Goal: Information Seeking & Learning: Learn about a topic

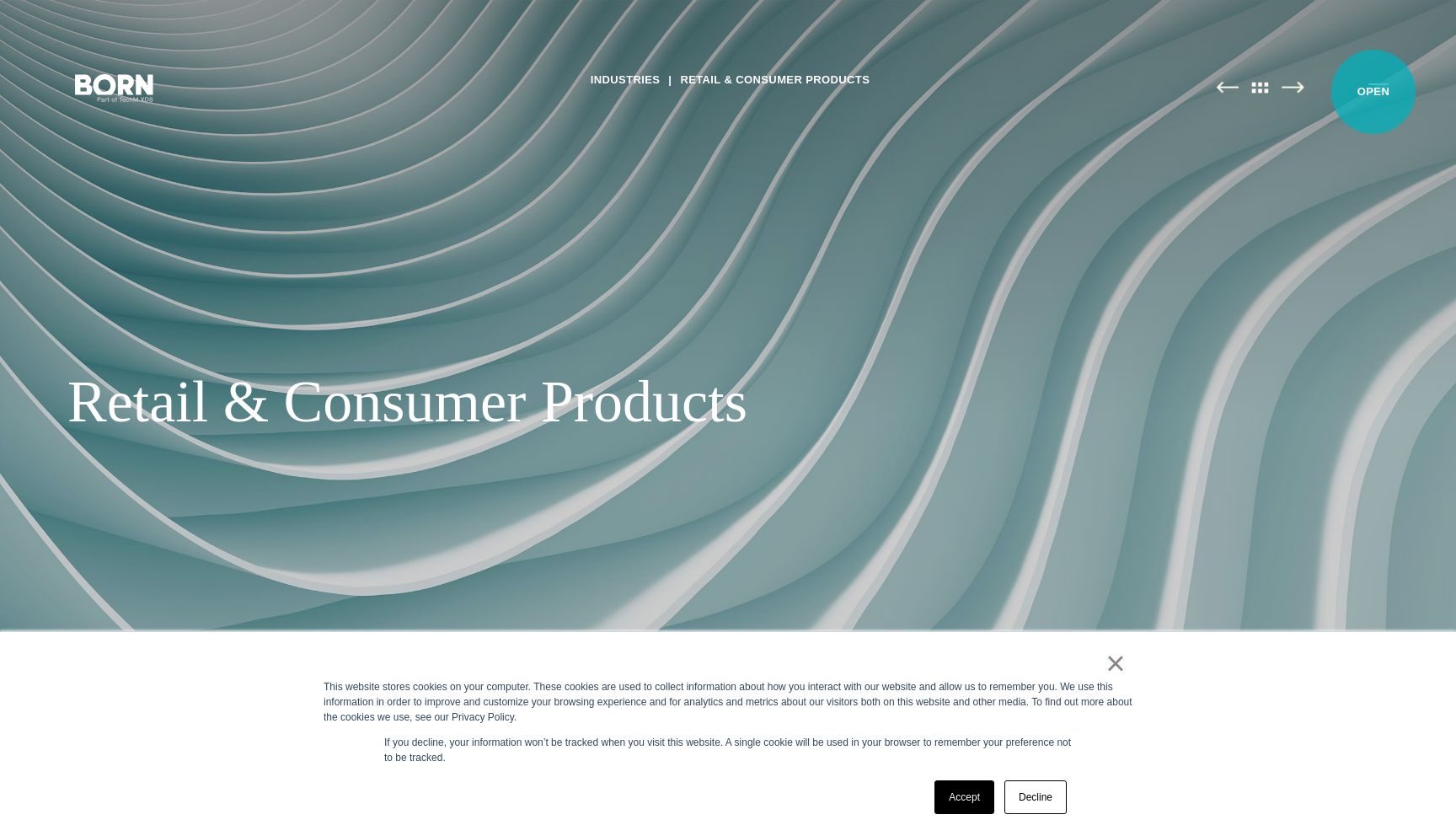
click at [1373, 92] on button "Primary Menu" at bounding box center [1379, 87] width 40 height 35
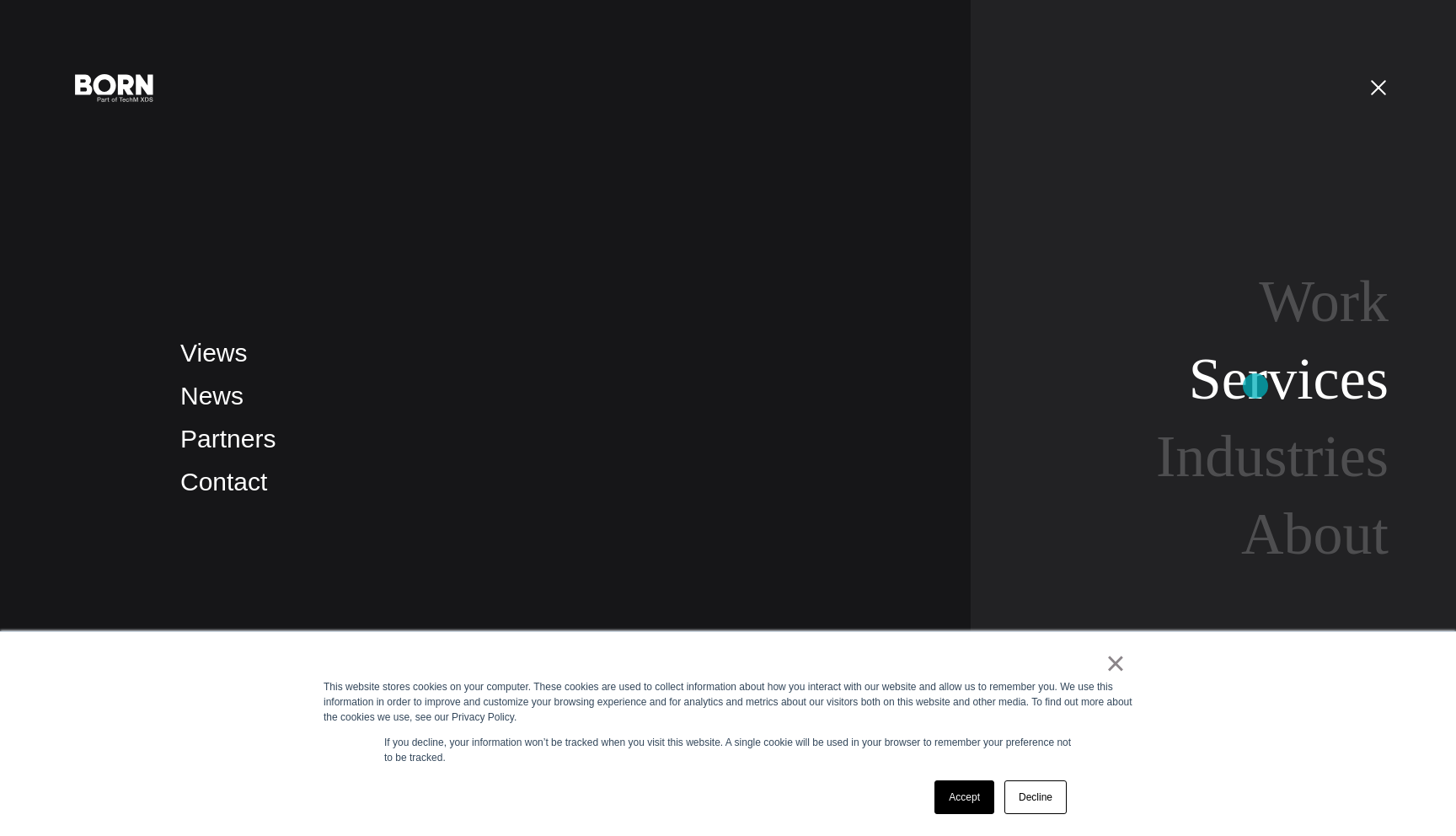
click at [1256, 386] on link "Services" at bounding box center [1289, 378] width 200 height 65
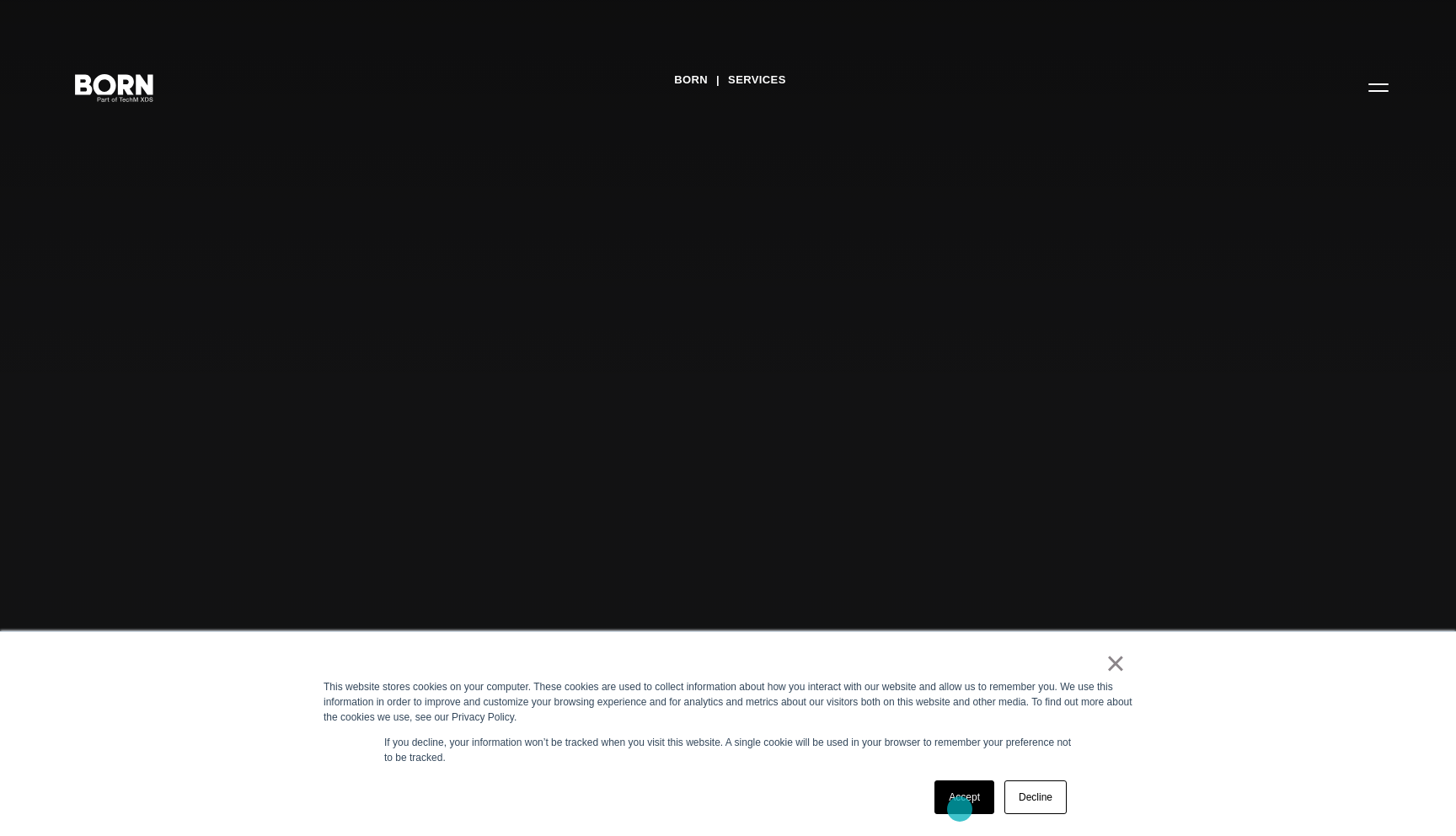
click at [960, 809] on link "Accept" at bounding box center [964, 797] width 60 height 34
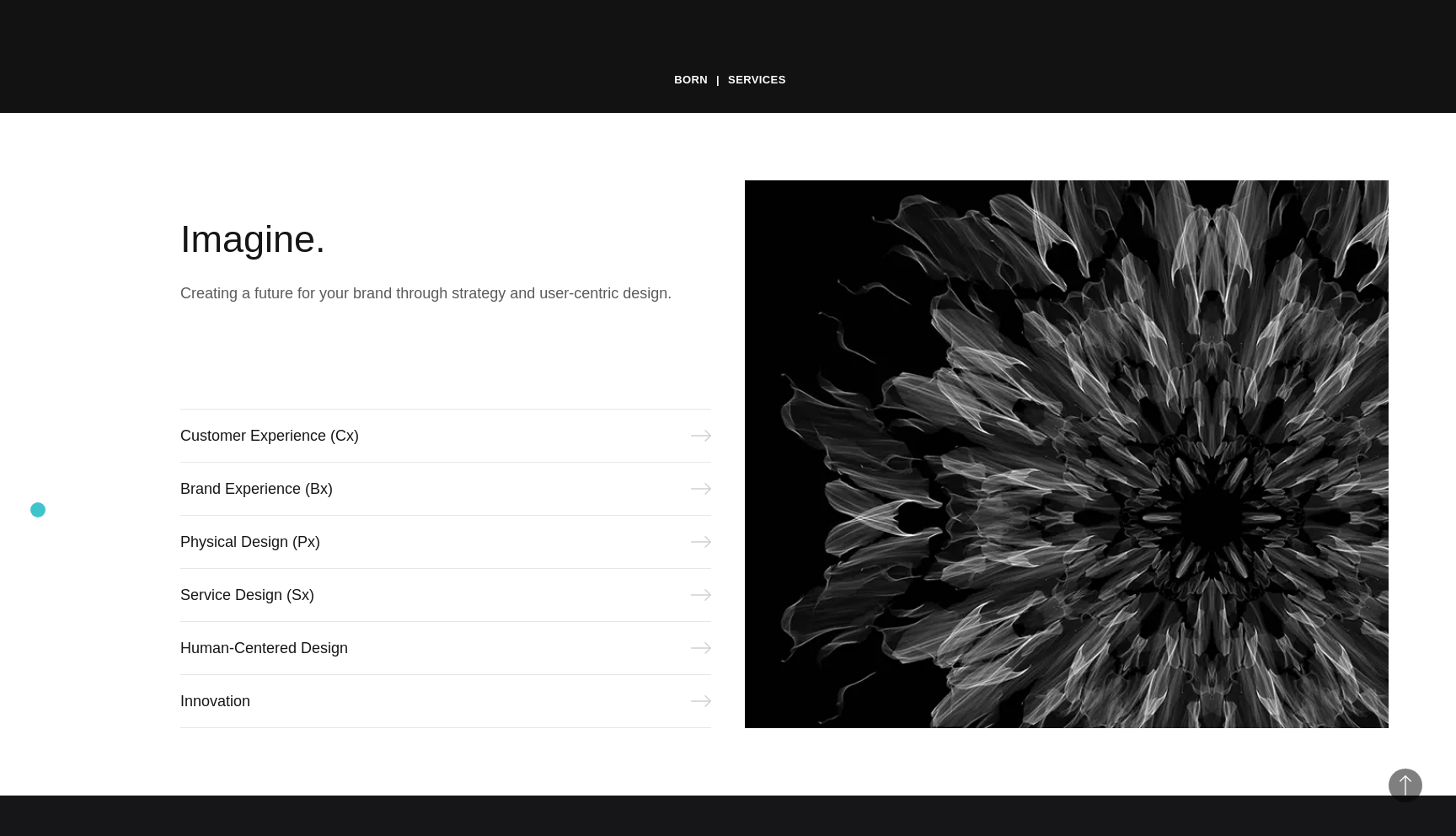
scroll to position [734, 0]
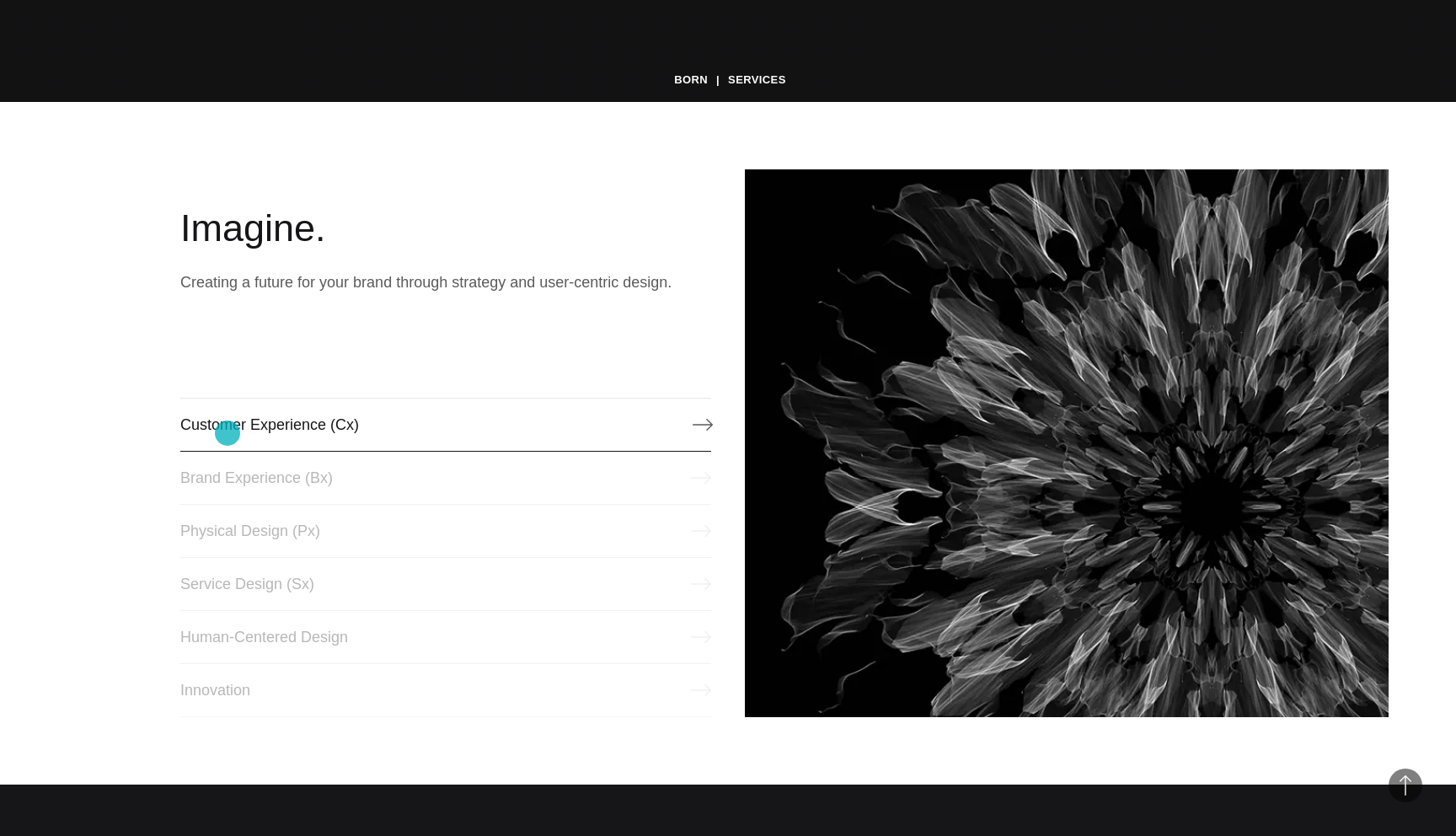
click at [228, 433] on link "Customer Experience (Cx)" at bounding box center [446, 425] width 531 height 54
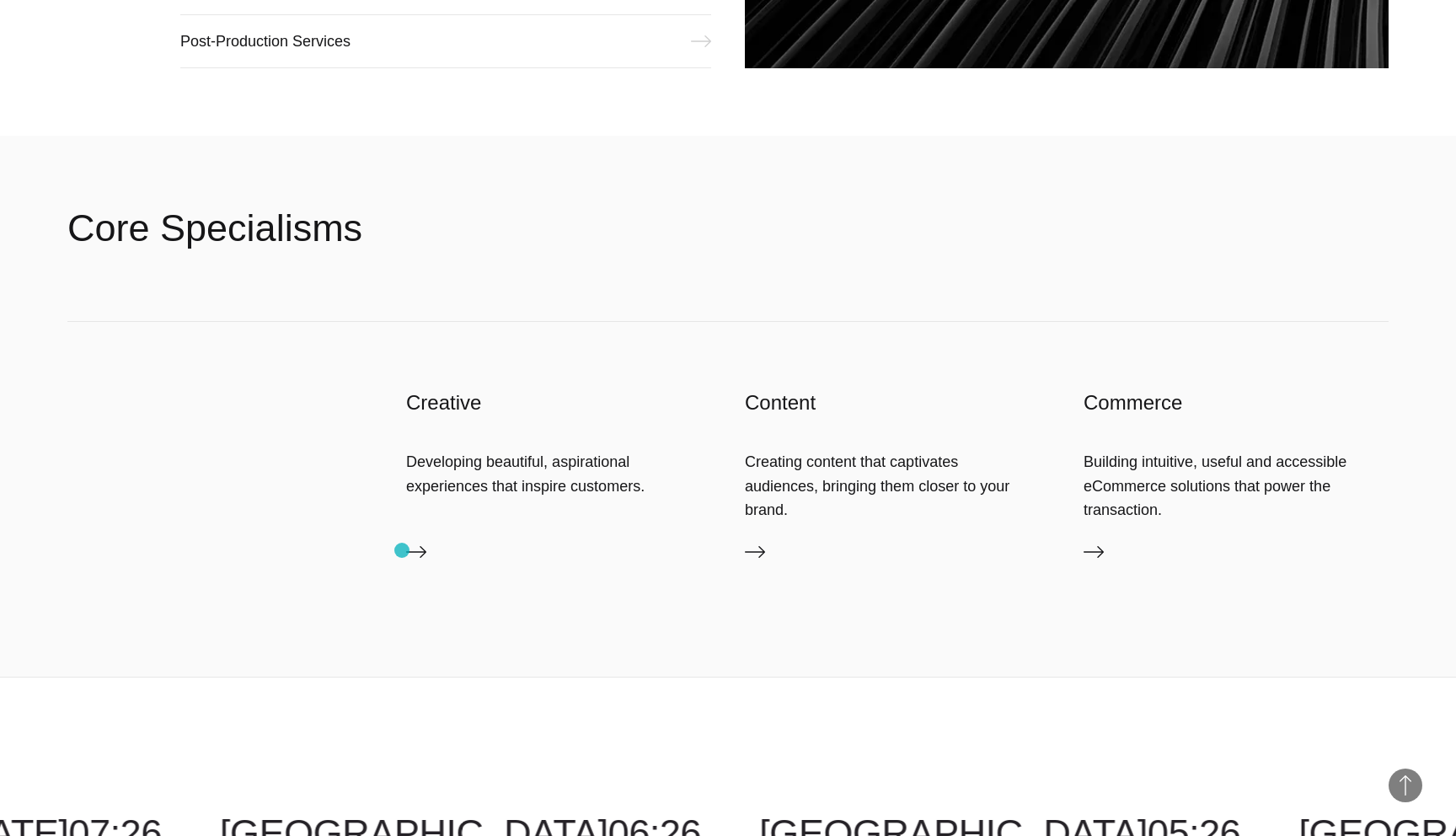
scroll to position [2742, 0]
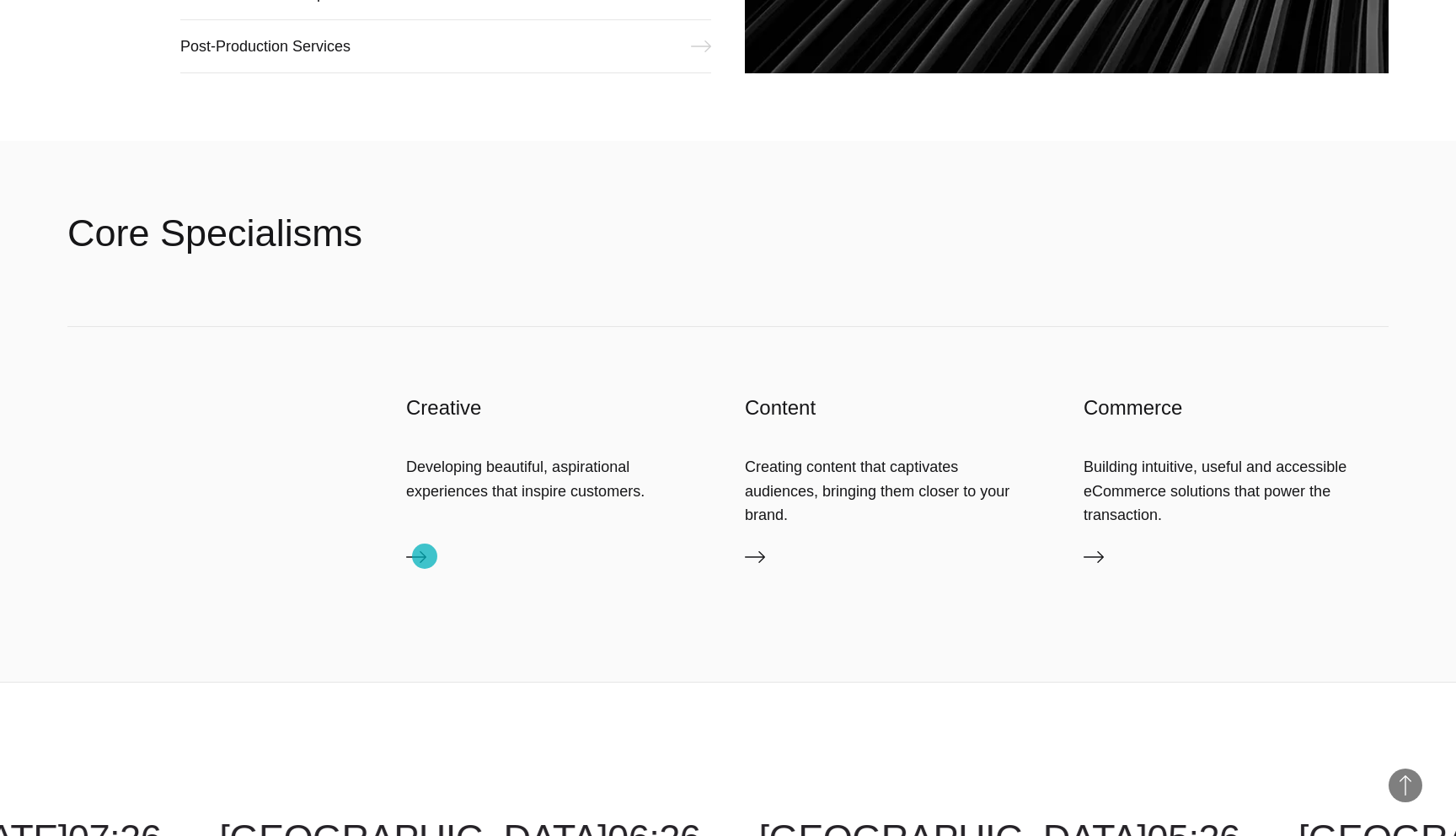
click at [426, 557] on icon at bounding box center [416, 557] width 20 height 12
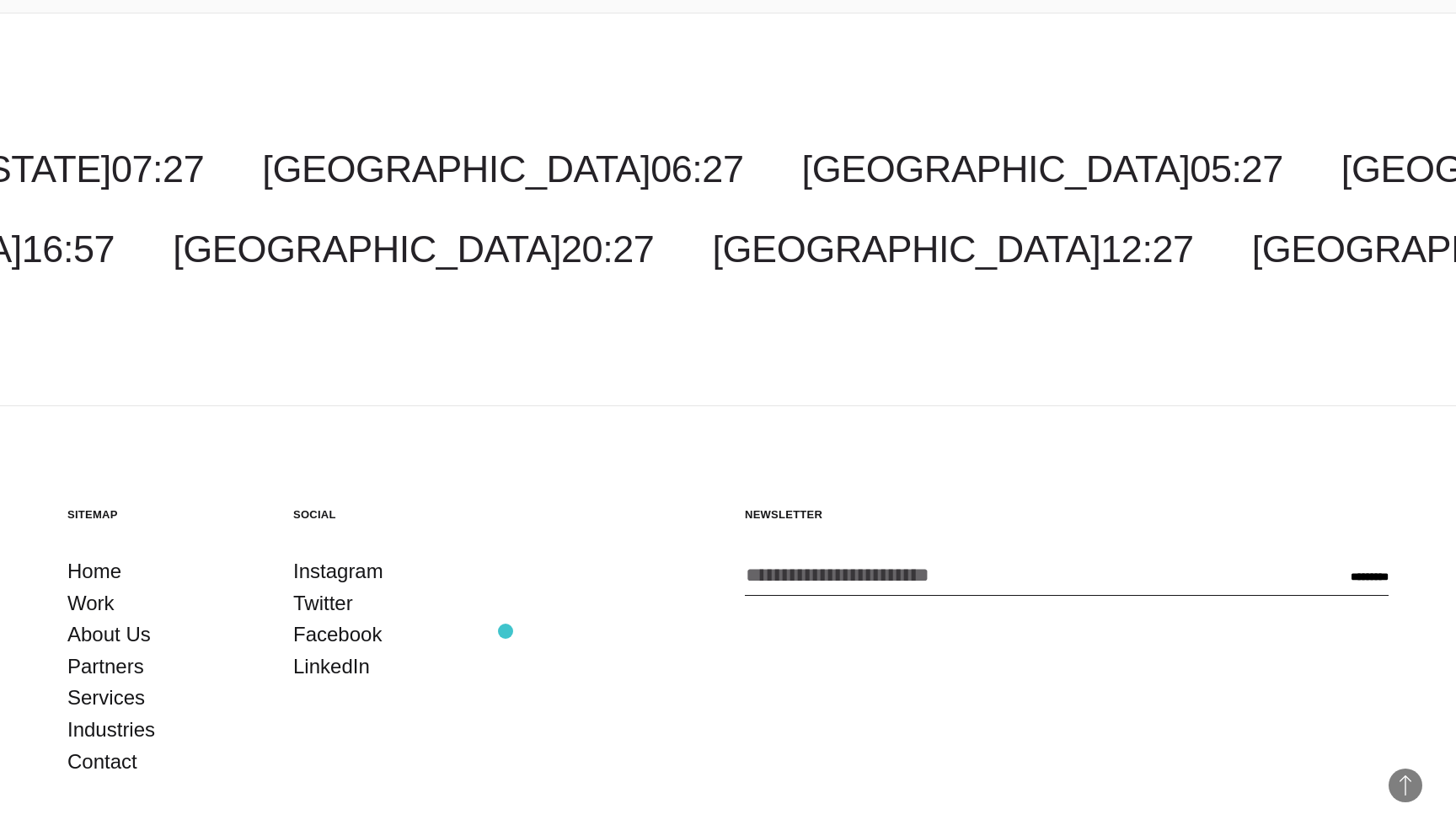
scroll to position [2969, 0]
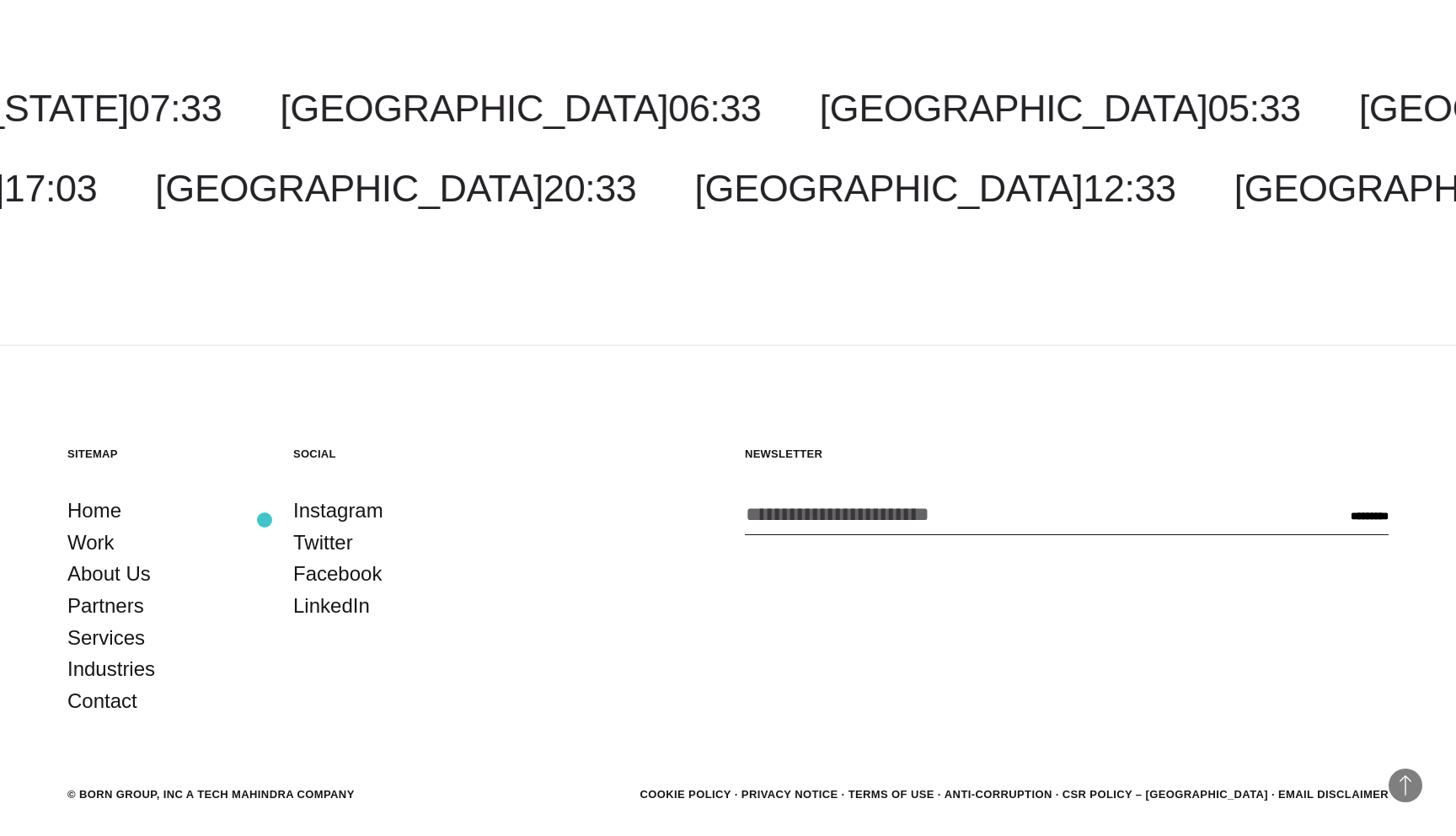
scroll to position [2386, 0]
